Goal: Task Accomplishment & Management: Use online tool/utility

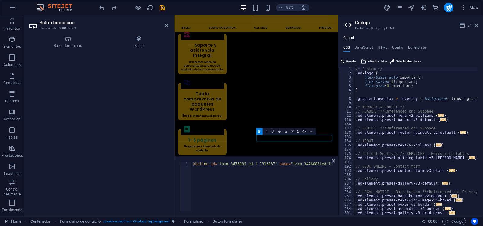
scroll to position [89, 0]
click at [13, 170] on icon "button" at bounding box center [11, 167] width 7 height 7
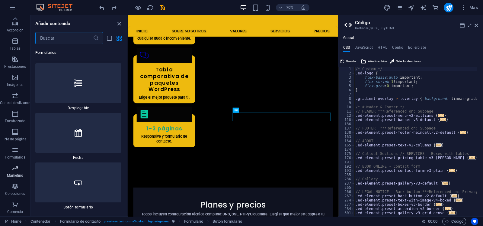
scroll to position [9821, 0]
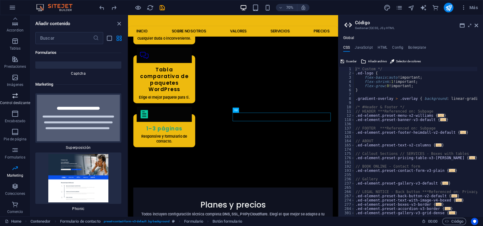
click at [17, 100] on p "Control deslizante" at bounding box center [15, 102] width 30 height 5
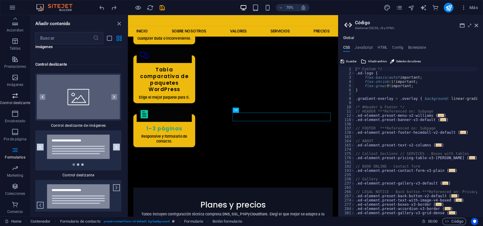
scroll to position [6847, 0]
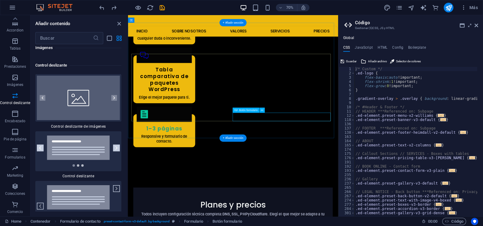
click at [261, 110] on button at bounding box center [262, 109] width 5 height 5
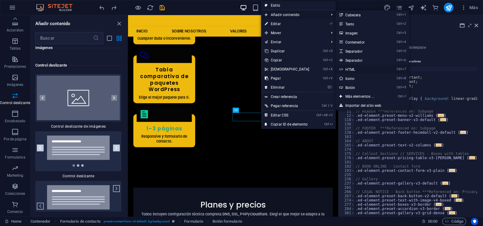
click at [354, 69] on link "Ctrl 7 HTML" at bounding box center [361, 69] width 51 height 9
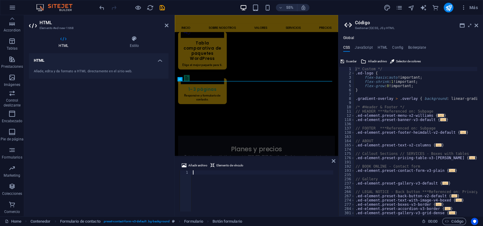
scroll to position [1401, 0]
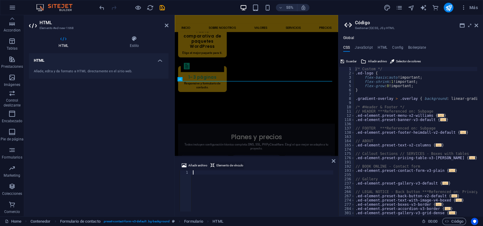
click at [219, 163] on span "Elemento de vínculo" at bounding box center [229, 165] width 27 height 7
type textarea "<a href="#ed-900592989" class="wv-link-elm"></a>"
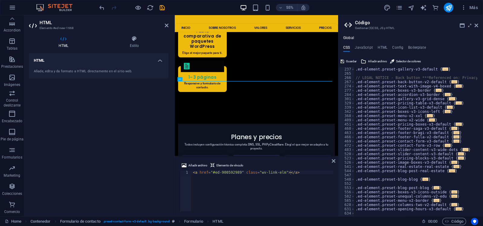
scroll to position [241, 0]
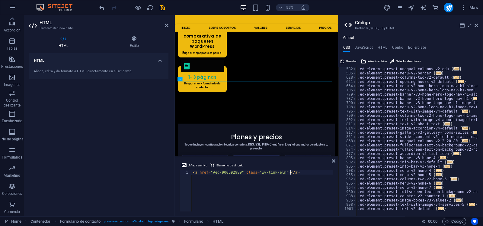
click at [295, 173] on div "< a href = "#ed-900592989" class = "wv-link-elm" > </ a >" at bounding box center [263, 195] width 142 height 50
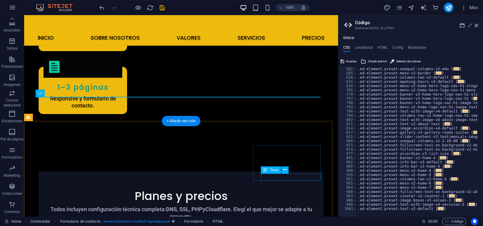
scroll to position [1439, 0]
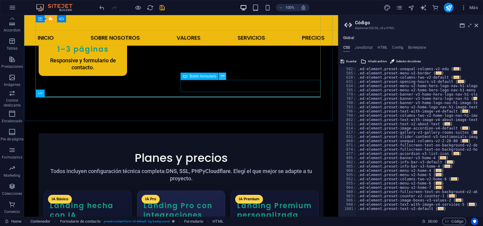
click at [221, 75] on icon at bounding box center [222, 76] width 3 height 6
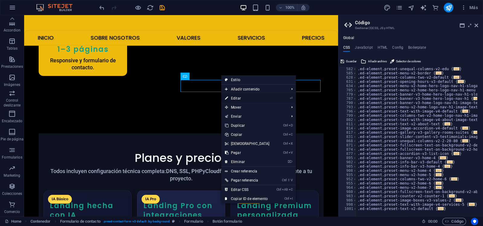
click at [244, 98] on link "⏎ Editar" at bounding box center [247, 98] width 52 height 9
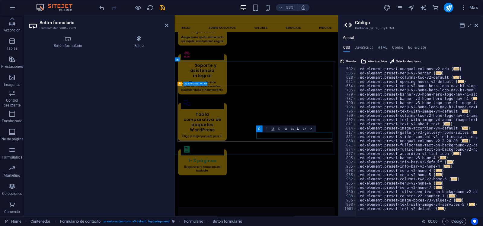
scroll to position [1345, 0]
click at [304, 129] on icon "button" at bounding box center [304, 128] width 4 height 4
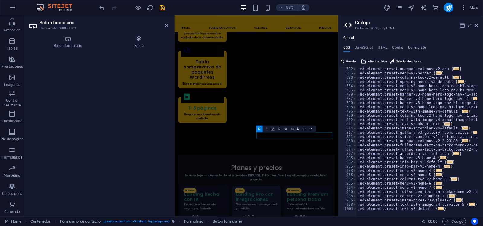
scroll to position [1292, 0]
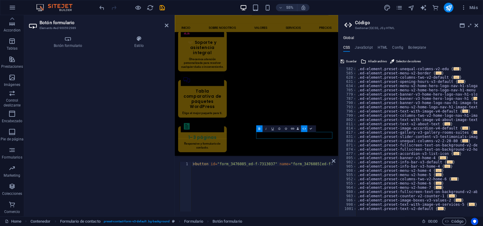
type textarea "<button id="form_3476085_ed-f-7313037" name="form_3476085[ed-f-7313037]" type="…"
click at [200, 173] on div "< button id = "form_3476085_ed-f-7313037" name = "form_3476085[ed-f-7313037]" t…" at bounding box center [442, 190] width 501 height 57
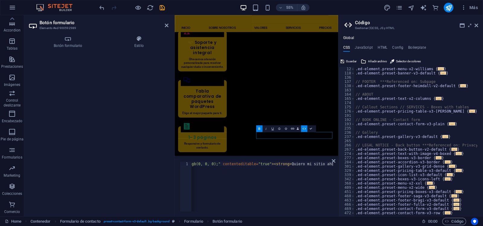
scroll to position [0, 0]
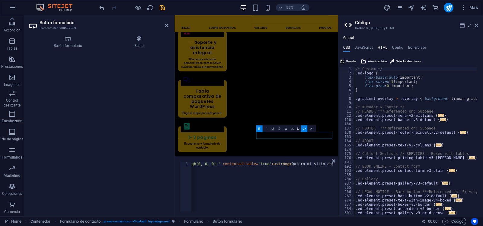
click at [382, 46] on h4 "HTML" at bounding box center [383, 48] width 10 height 7
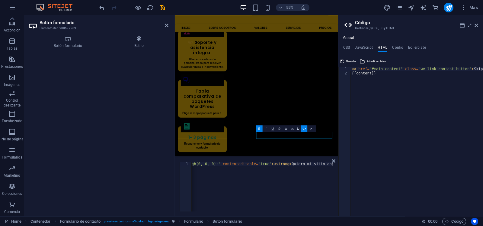
click at [378, 75] on div "< a href = "#main-content" class = "wv-link-content button" > Skip to main cont…" at bounding box center [431, 143] width 163 height 152
type textarea "{{content}}"
click at [168, 22] on h2 "Botón formulario" at bounding box center [104, 22] width 129 height 5
click at [168, 25] on icon at bounding box center [167, 25] width 4 height 5
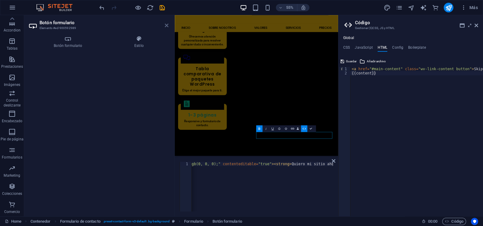
scroll to position [1409, 0]
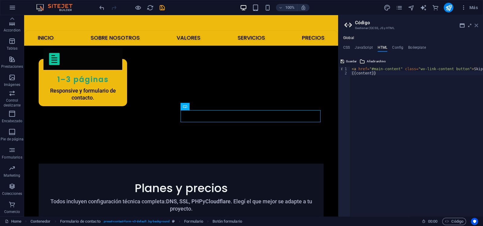
click at [477, 26] on icon at bounding box center [477, 25] width 4 height 5
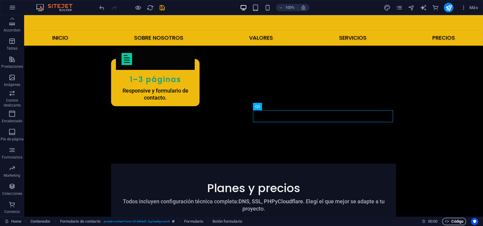
click at [458, 217] on span "Código" at bounding box center [454, 220] width 18 height 7
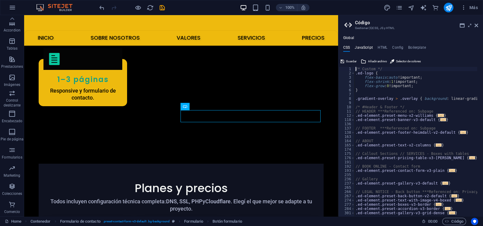
click at [370, 46] on h4 "JavaScript" at bounding box center [364, 48] width 18 height 7
type textarea "/* JS for preset "Menu V2" */"
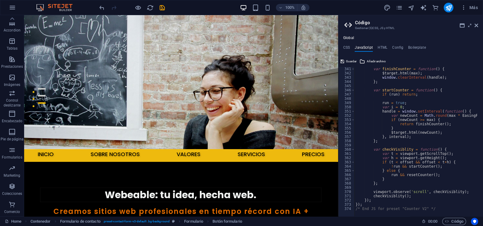
scroll to position [31, 0]
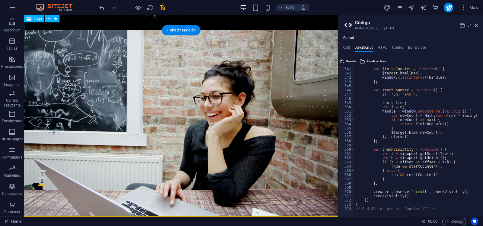
click at [125, 21] on div at bounding box center [181, 7] width 314 height 46
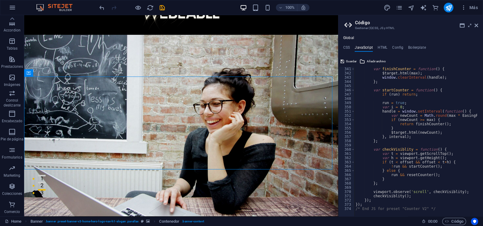
scroll to position [0, 0]
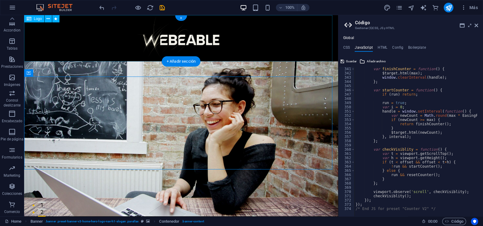
click at [229, 45] on div at bounding box center [181, 38] width 314 height 46
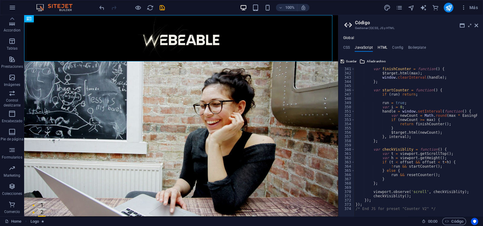
click at [382, 45] on h4 "HTML" at bounding box center [383, 48] width 10 height 7
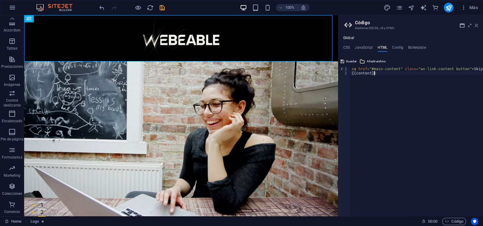
click at [475, 25] on icon at bounding box center [477, 25] width 4 height 5
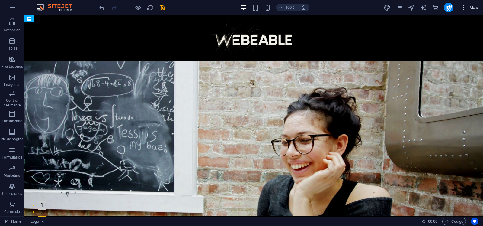
click at [465, 4] on button "Más" at bounding box center [469, 8] width 22 height 10
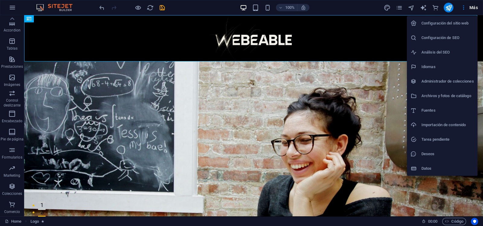
click at [463, 7] on div at bounding box center [241, 113] width 483 height 226
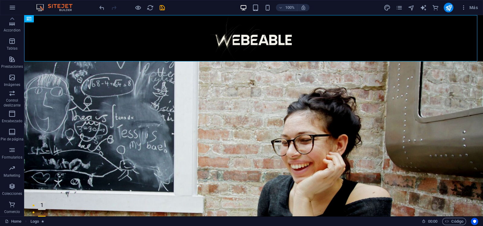
click at [463, 7] on icon "button" at bounding box center [464, 8] width 6 height 6
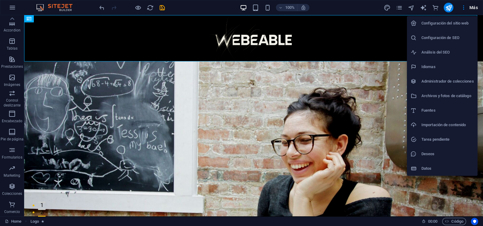
click at [472, 7] on div at bounding box center [241, 113] width 483 height 226
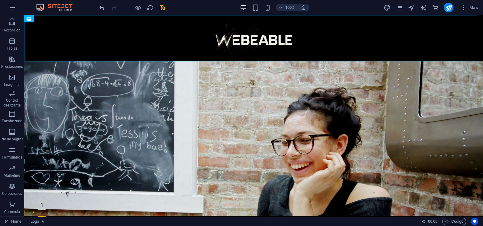
click at [472, 7] on span "Más" at bounding box center [469, 8] width 17 height 6
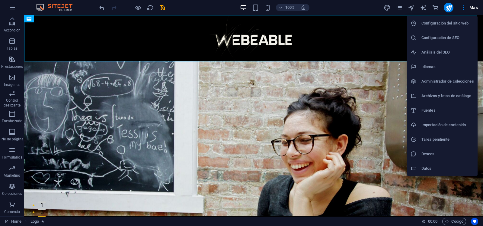
click at [472, 7] on div at bounding box center [241, 113] width 483 height 226
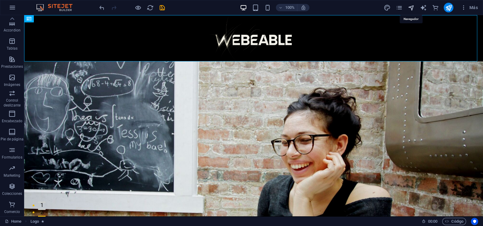
click at [411, 9] on icon "navigator" at bounding box center [411, 7] width 7 height 7
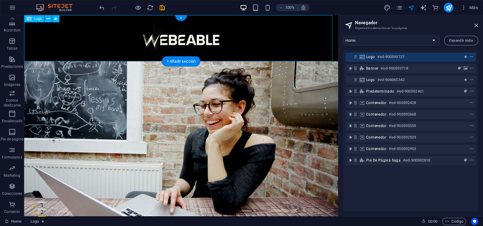
click at [471, 55] on icon "context-menu" at bounding box center [471, 57] width 4 height 4
click at [391, 198] on div "Logo #ed-900593727 Banner #ed-900593718 Logo #ed-904065342 Predeterminado #ed-9…" at bounding box center [410, 130] width 135 height 161
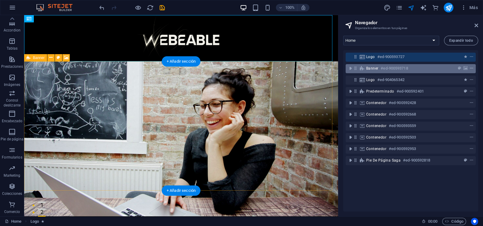
click at [473, 67] on span "context-menu" at bounding box center [472, 68] width 6 height 4
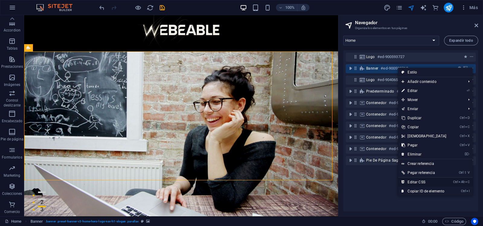
click at [424, 180] on link "Ctrl Alt C Editar CSS" at bounding box center [424, 181] width 52 height 9
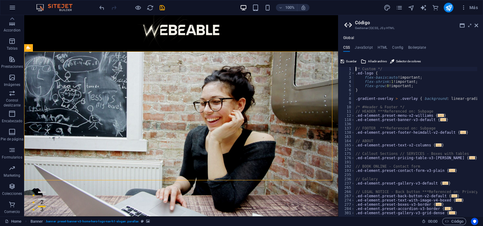
type textarea "@include banner-v3("
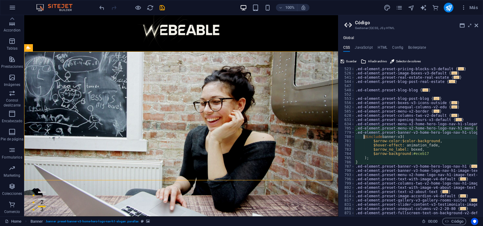
scroll to position [203, 0]
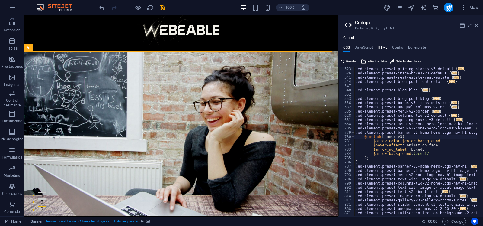
click at [379, 49] on h4 "HTML" at bounding box center [383, 48] width 10 height 7
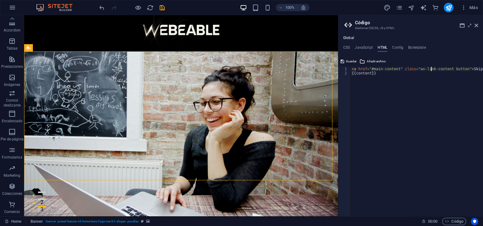
click at [431, 67] on div "< a href = "#main-content" class = "wv-link-content button" > Skip to main cont…" at bounding box center [431, 143] width 163 height 152
click at [350, 72] on div "< a href = "#main-content" class = "wv-link-content button" > Skip to main cont…" at bounding box center [431, 143] width 163 height 152
type textarea "{{content}}"
click at [351, 72] on div "< a href = "#main-content" class = "wv-link-content button" > Skip to main cont…" at bounding box center [431, 143] width 163 height 152
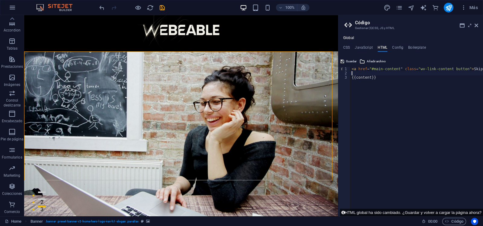
paste textarea "<!-- End GetResponse Analytics -->"
type textarea "<!-- End GetResponse Analytics -->"
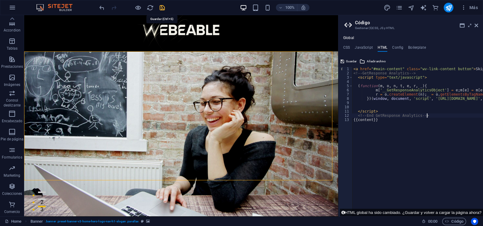
click at [163, 8] on icon "save" at bounding box center [162, 7] width 7 height 7
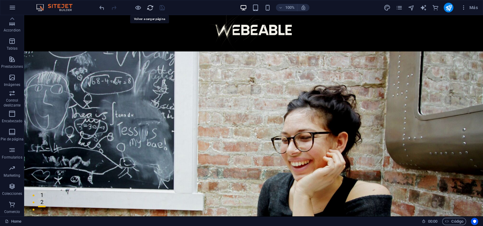
click at [150, 8] on icon "reload" at bounding box center [150, 7] width 7 height 7
click at [151, 91] on icon at bounding box center [151, 92] width 3 height 6
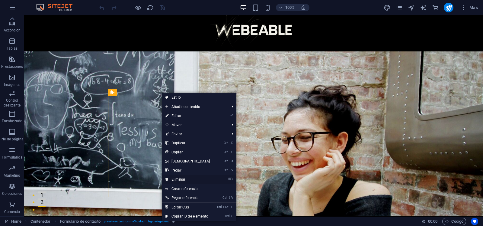
click at [177, 176] on link "⌦ Eliminar" at bounding box center [188, 178] width 52 height 9
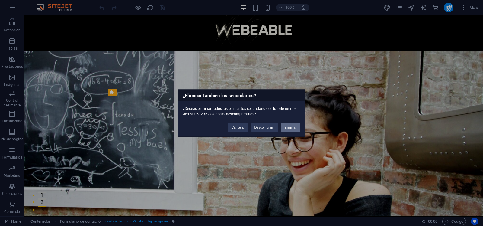
click at [290, 124] on button "Eliminar" at bounding box center [290, 126] width 19 height 9
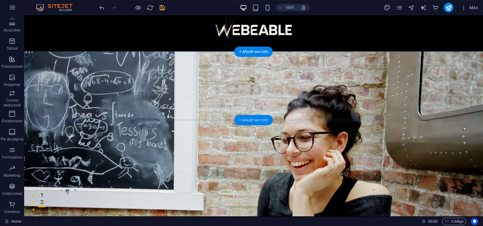
click at [253, 117] on div "+ Añadir sección" at bounding box center [253, 120] width 39 height 10
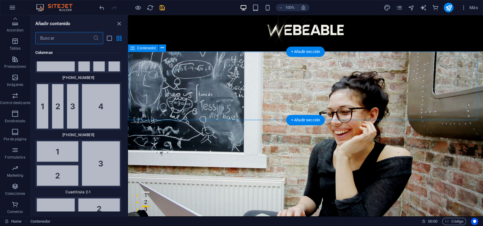
scroll to position [2049, 0]
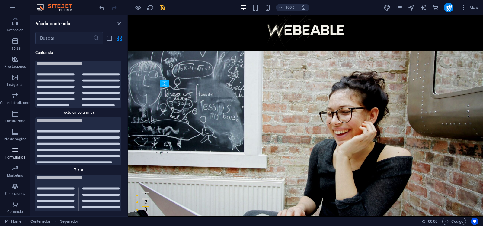
click at [18, 148] on span "Formularios" at bounding box center [15, 153] width 30 height 14
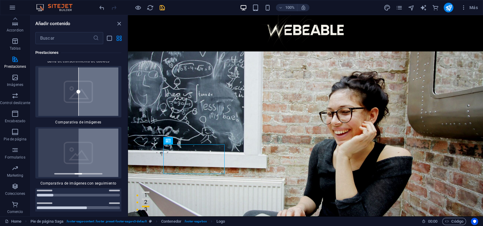
scroll to position [4820, 0]
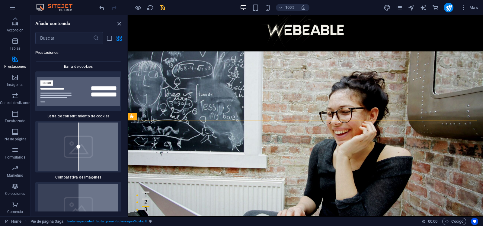
click at [126, 112] on div "Favoritos 1 Star Cabecera 1 Star Contenedor Elementos 1 Star Cabecera 1 Star Te…" at bounding box center [78, 127] width 97 height 167
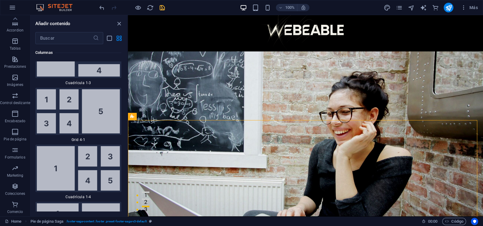
scroll to position [1348, 0]
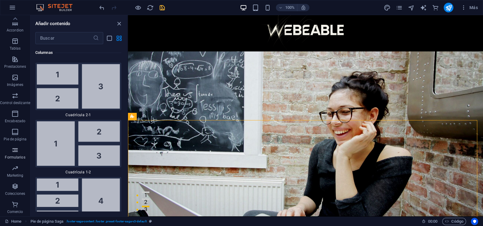
click at [13, 152] on icon "button" at bounding box center [14, 149] width 7 height 7
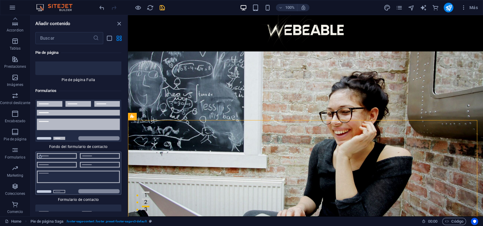
scroll to position [8839, 0]
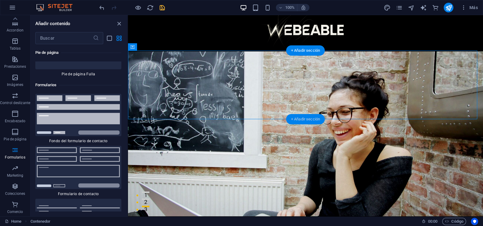
click at [323, 117] on div "+ Añadir sección" at bounding box center [305, 119] width 39 height 10
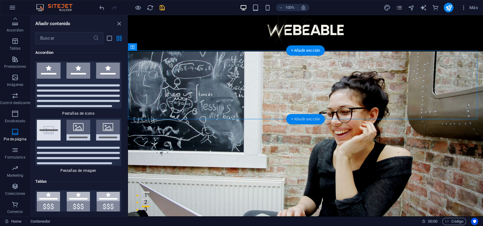
scroll to position [2049, 0]
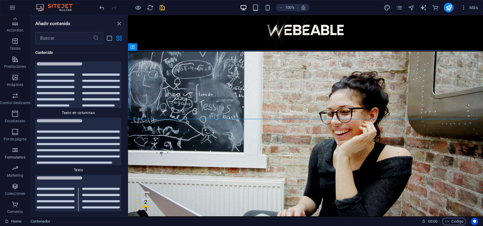
click at [17, 153] on icon "button" at bounding box center [14, 149] width 7 height 7
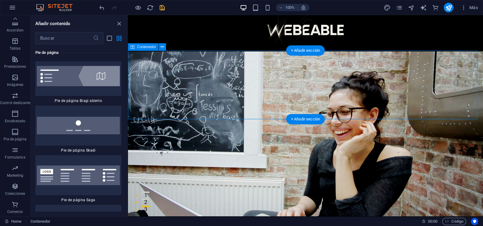
scroll to position [8840, 0]
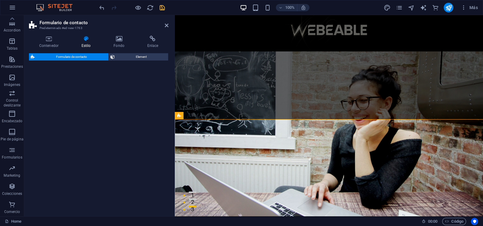
select select "rem"
select select "preset-contact-form-v3-default"
